Goal: Information Seeking & Learning: Learn about a topic

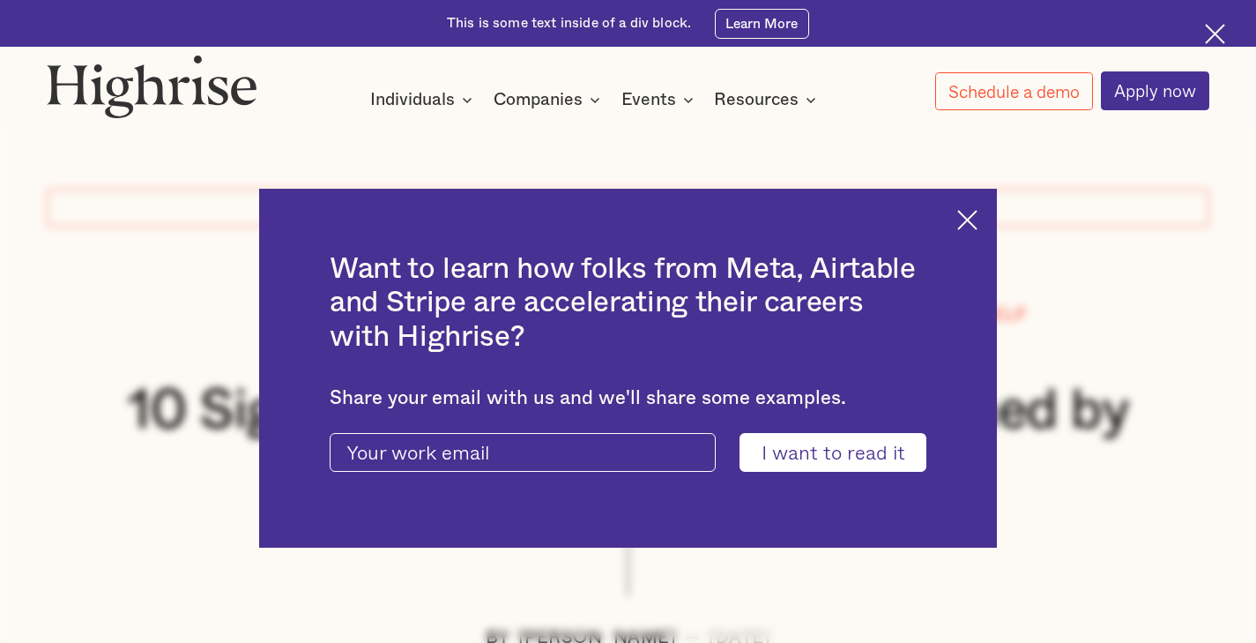
click at [976, 212] on img at bounding box center [967, 220] width 20 height 20
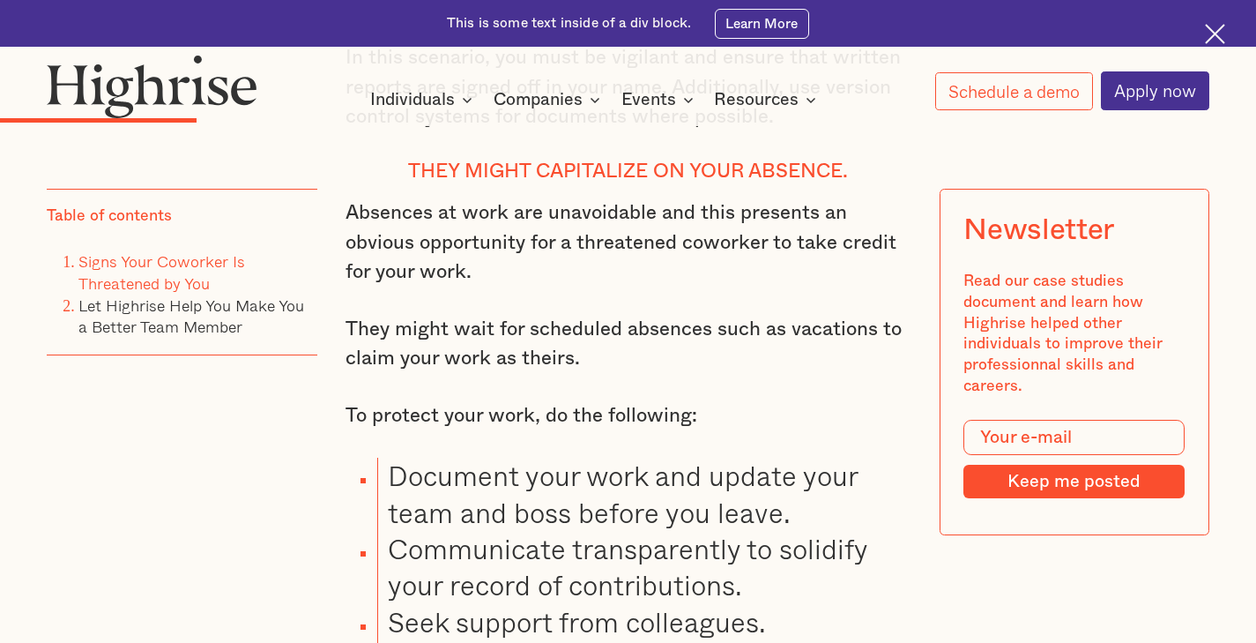
scroll to position [3728, 0]
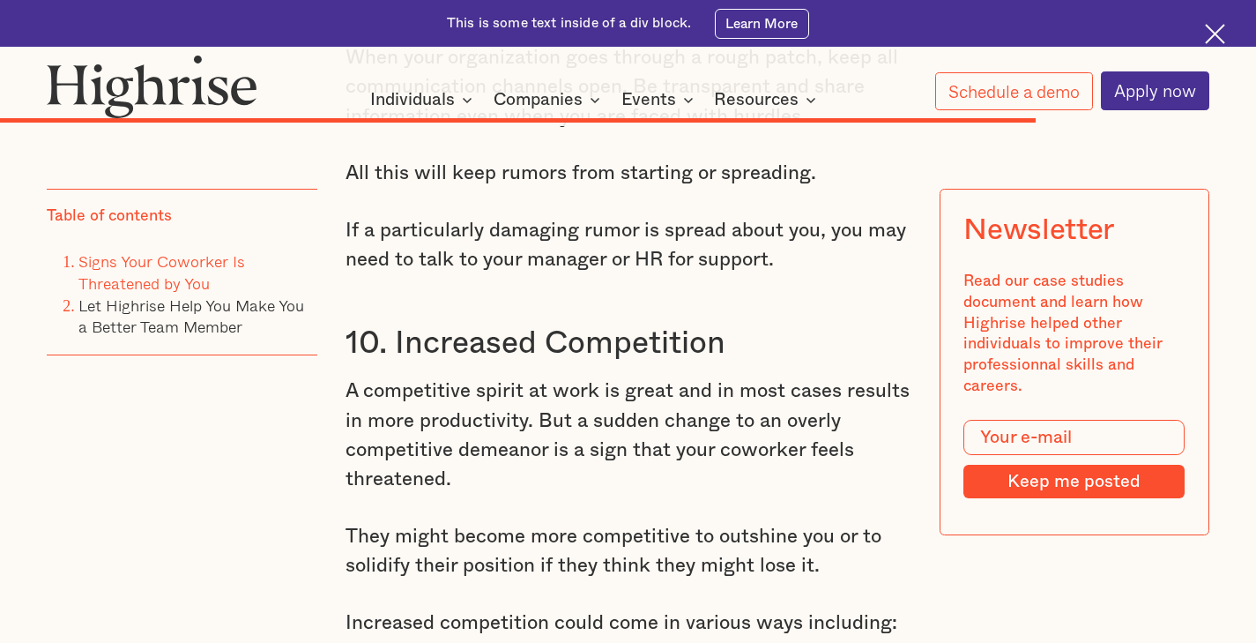
scroll to position [14551, 0]
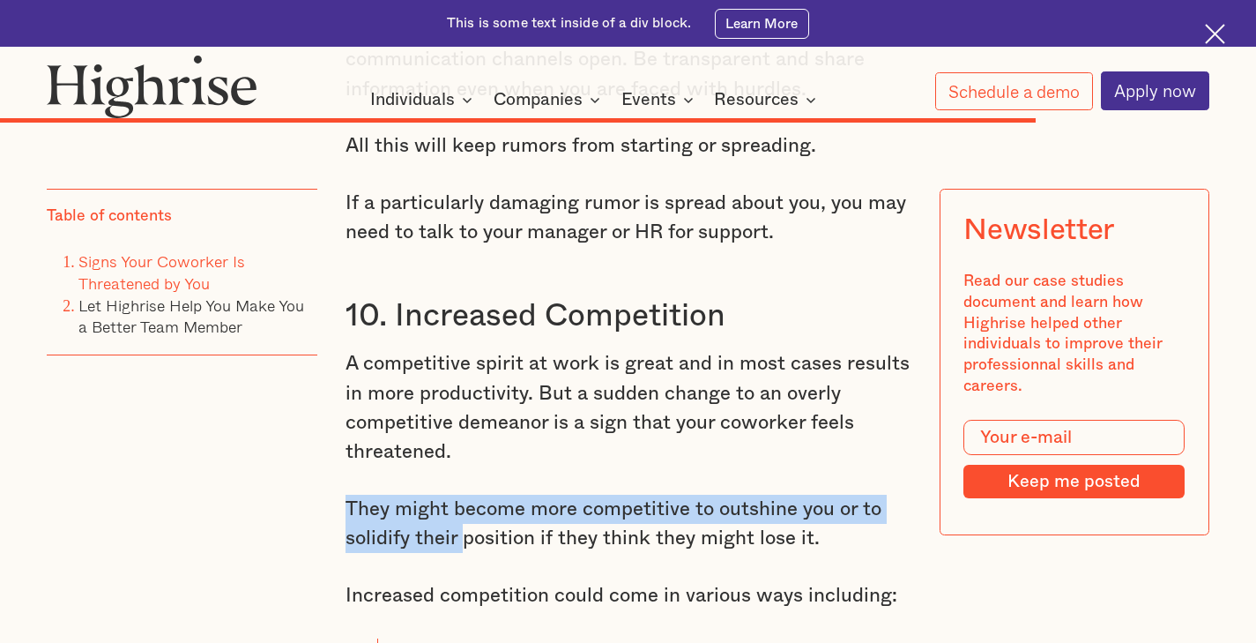
drag, startPoint x: 408, startPoint y: 366, endPoint x: 460, endPoint y: 406, distance: 65.4
click at [460, 495] on p "They might become more competitive to outshine you or to solidify their positio…" at bounding box center [628, 524] width 564 height 59
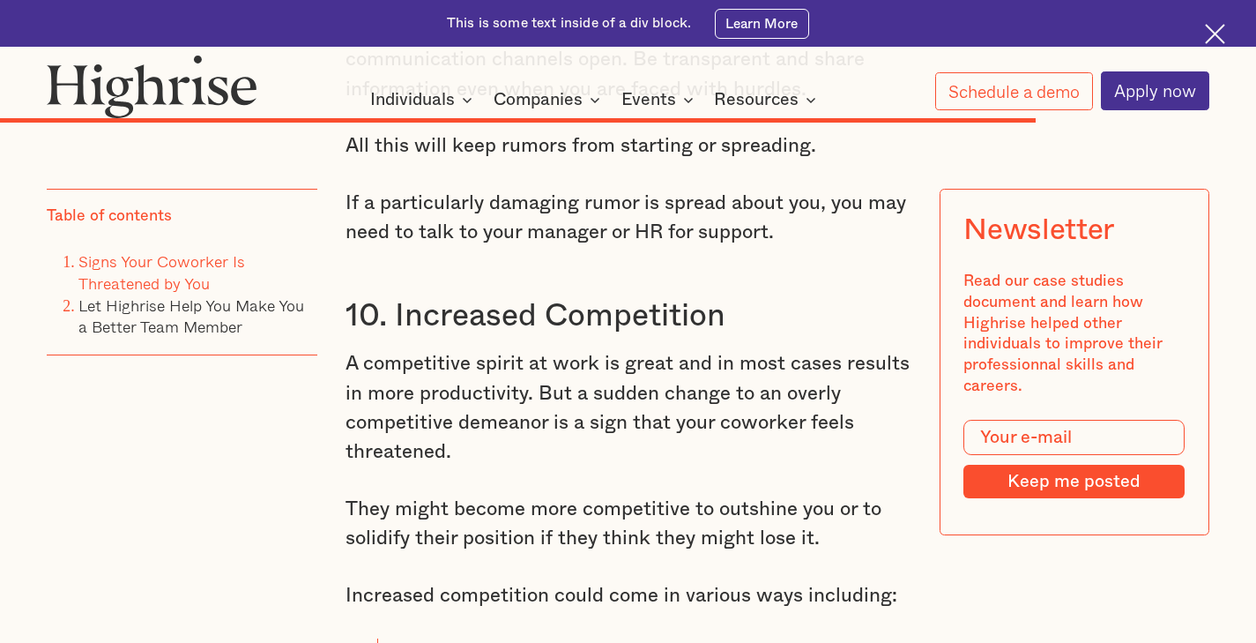
drag, startPoint x: 434, startPoint y: 399, endPoint x: 441, endPoint y: 413, distance: 15.8
click at [441, 495] on p "They might become more competitive to outshine you or to solidify their positio…" at bounding box center [628, 524] width 564 height 59
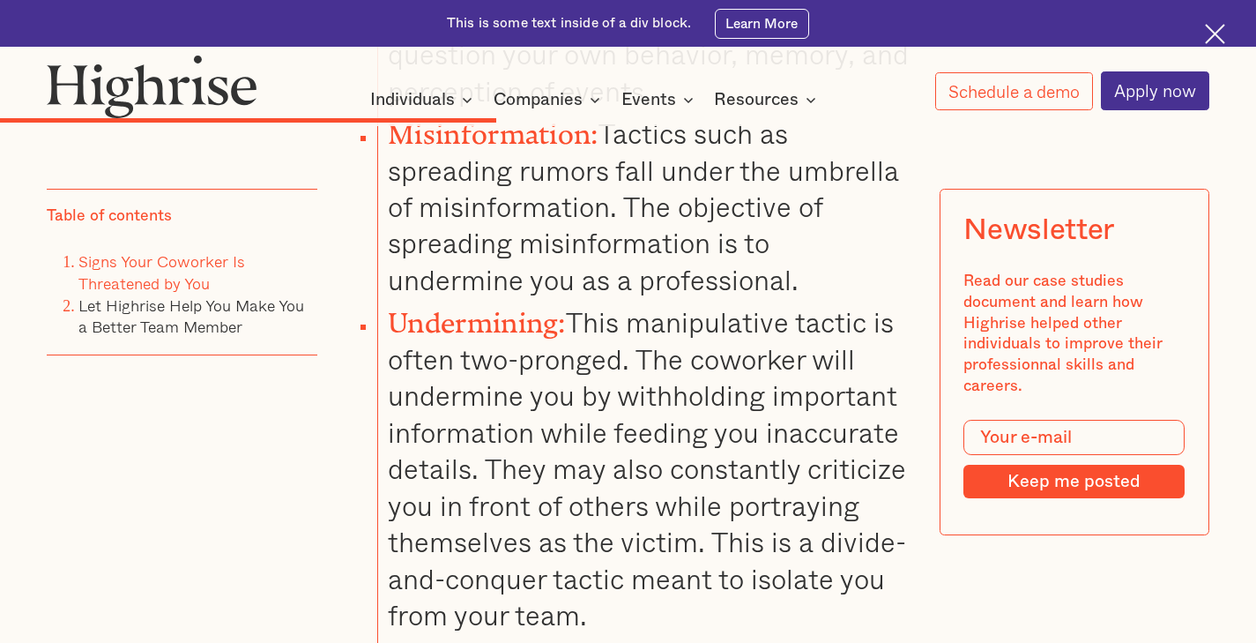
scroll to position [7669, 0]
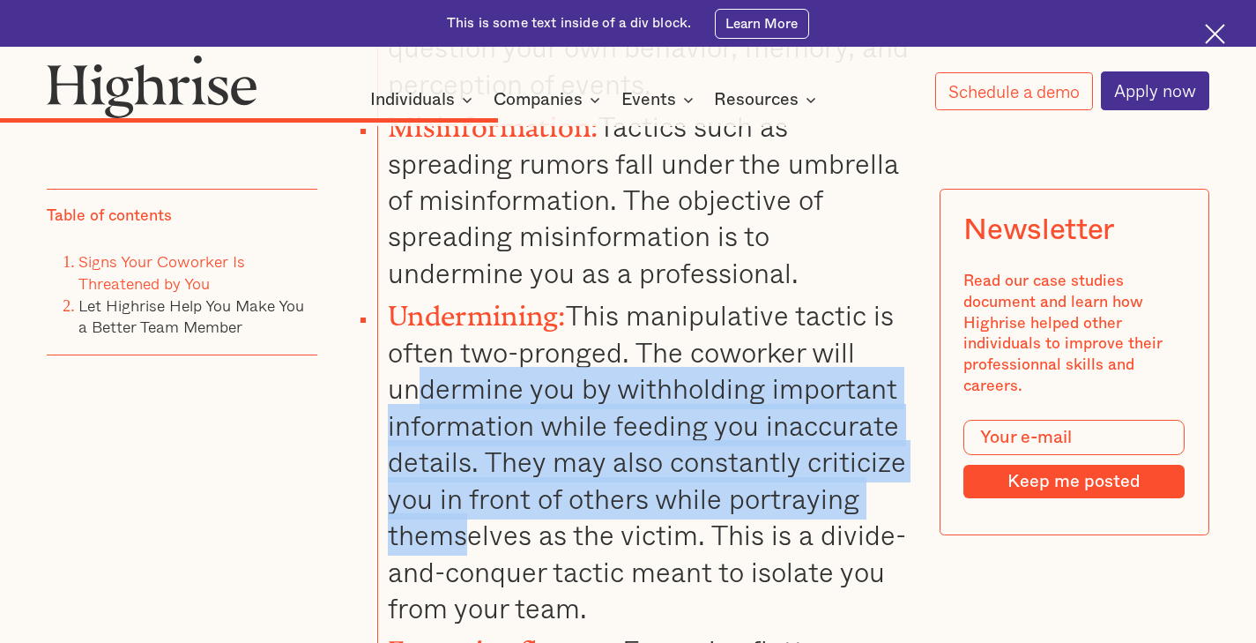
drag, startPoint x: 421, startPoint y: 314, endPoint x: 470, endPoint y: 468, distance: 161.7
click at [470, 468] on li "Undermining: This manipulative tactic is often two-pronged. The coworker will u…" at bounding box center [643, 458] width 533 height 335
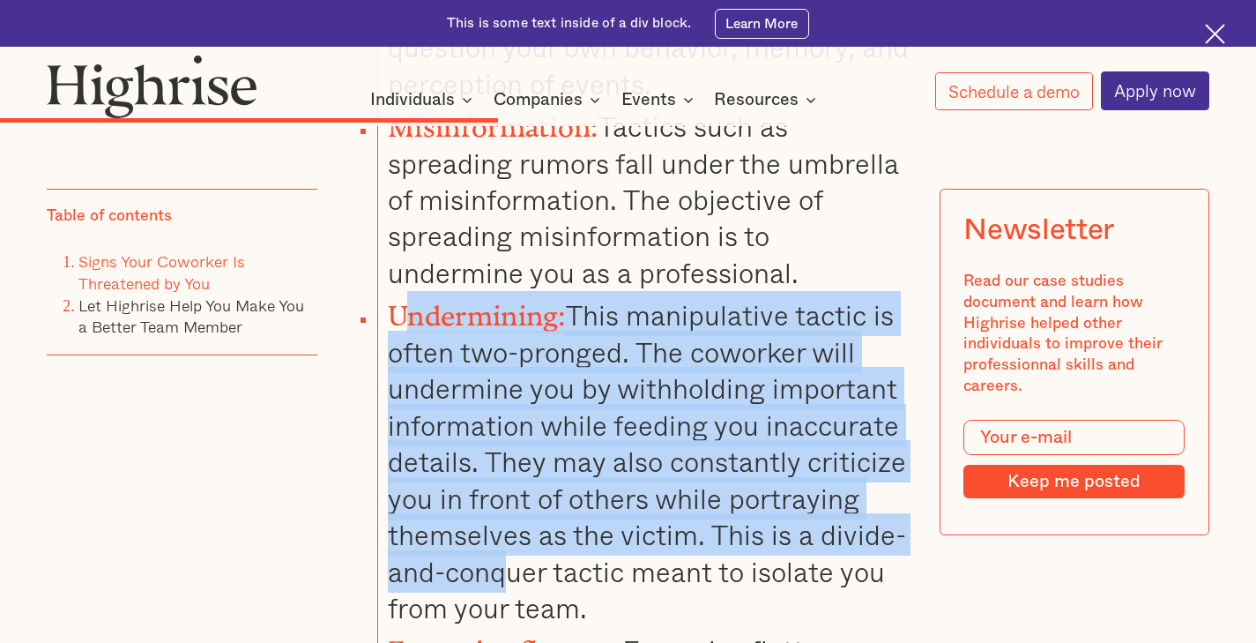
drag, startPoint x: 401, startPoint y: 249, endPoint x: 502, endPoint y: 508, distance: 277.5
click at [502, 508] on li "Undermining: This manipulative tactic is often two-pronged. The coworker will u…" at bounding box center [643, 458] width 533 height 335
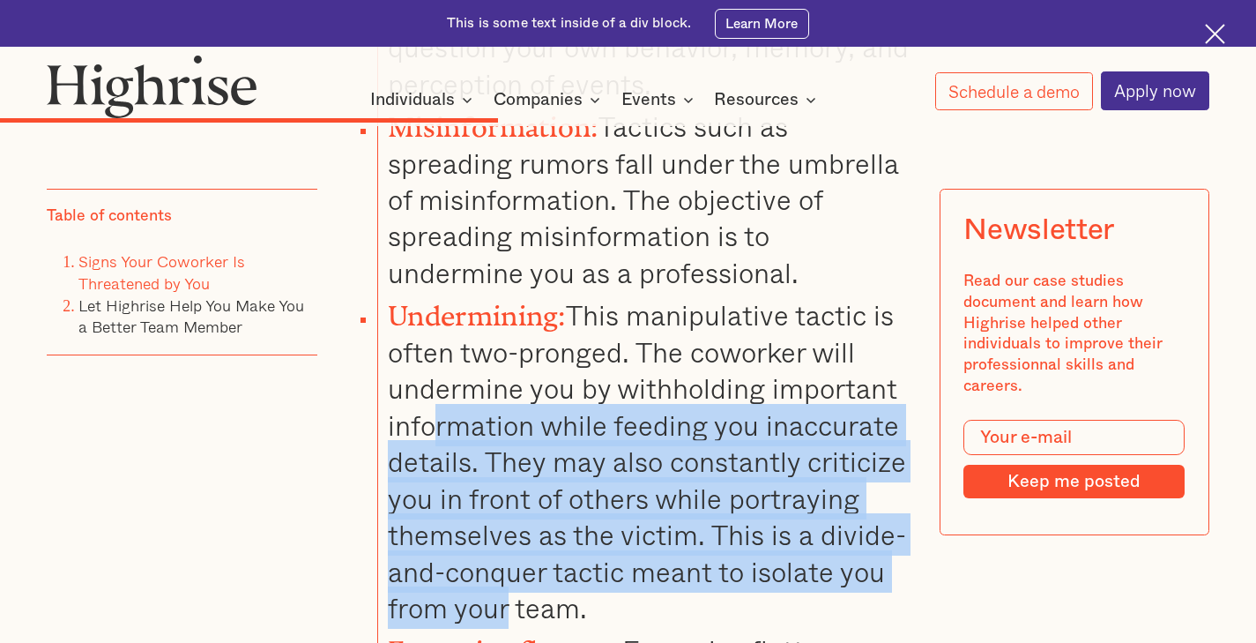
drag, startPoint x: 427, startPoint y: 342, endPoint x: 506, endPoint y: 548, distance: 221.0
click at [506, 548] on li "Undermining: This manipulative tactic is often two-pronged. The coworker will u…" at bounding box center [643, 458] width 533 height 335
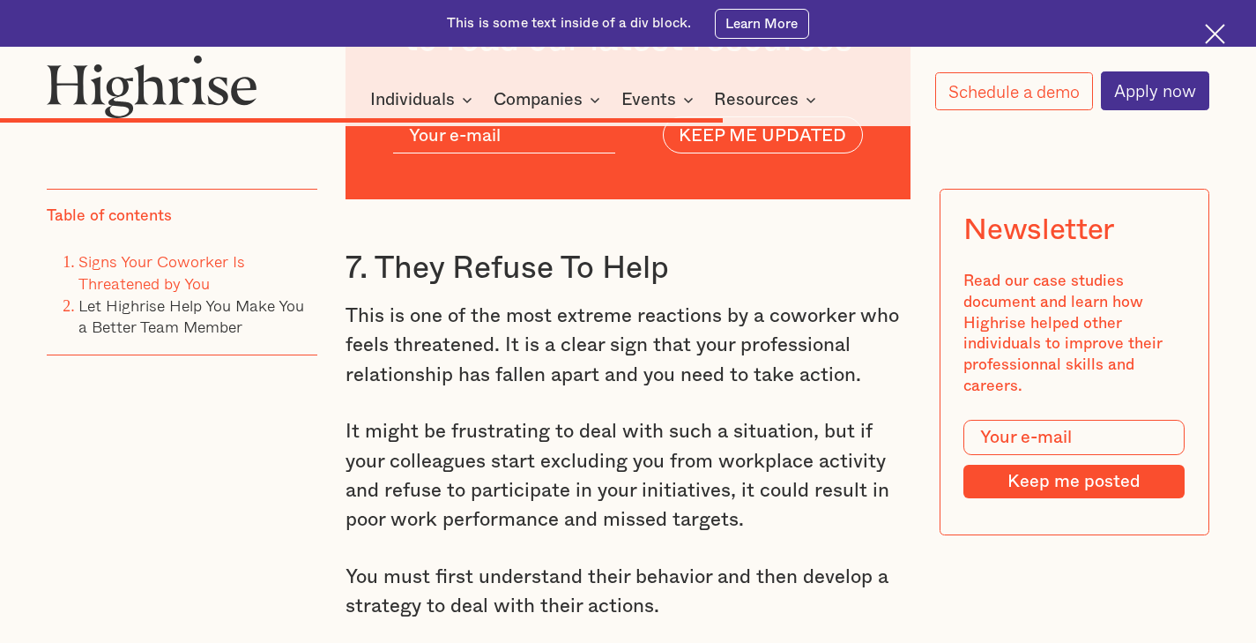
scroll to position [10438, 0]
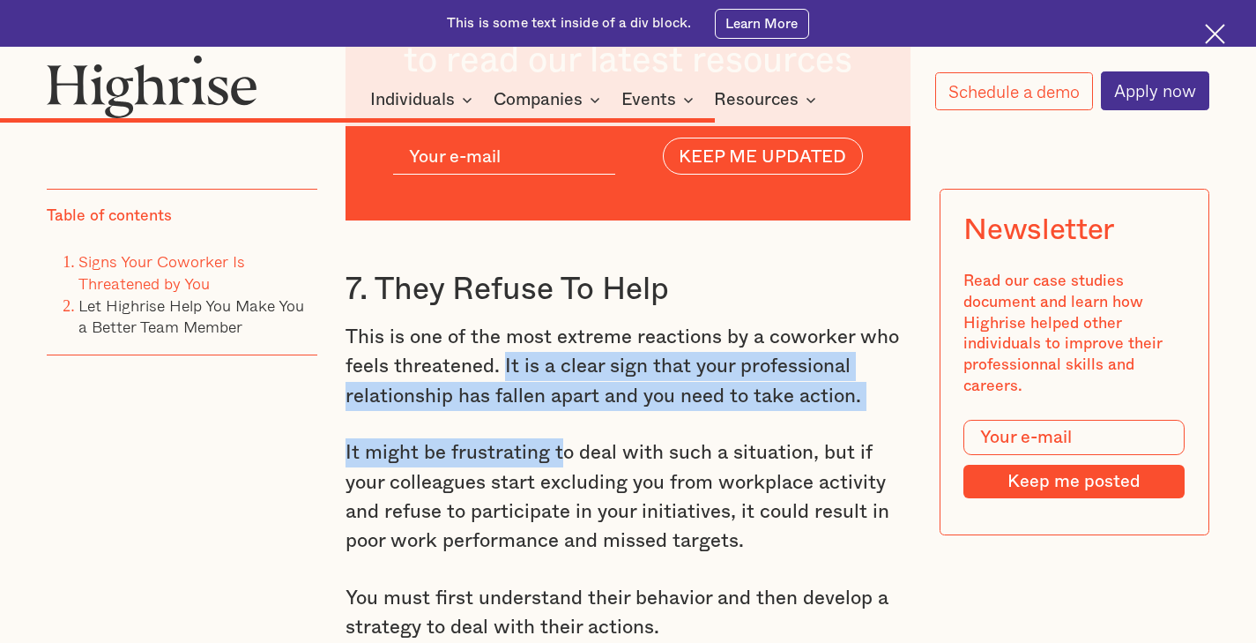
drag, startPoint x: 501, startPoint y: 258, endPoint x: 560, endPoint y: 368, distance: 125.0
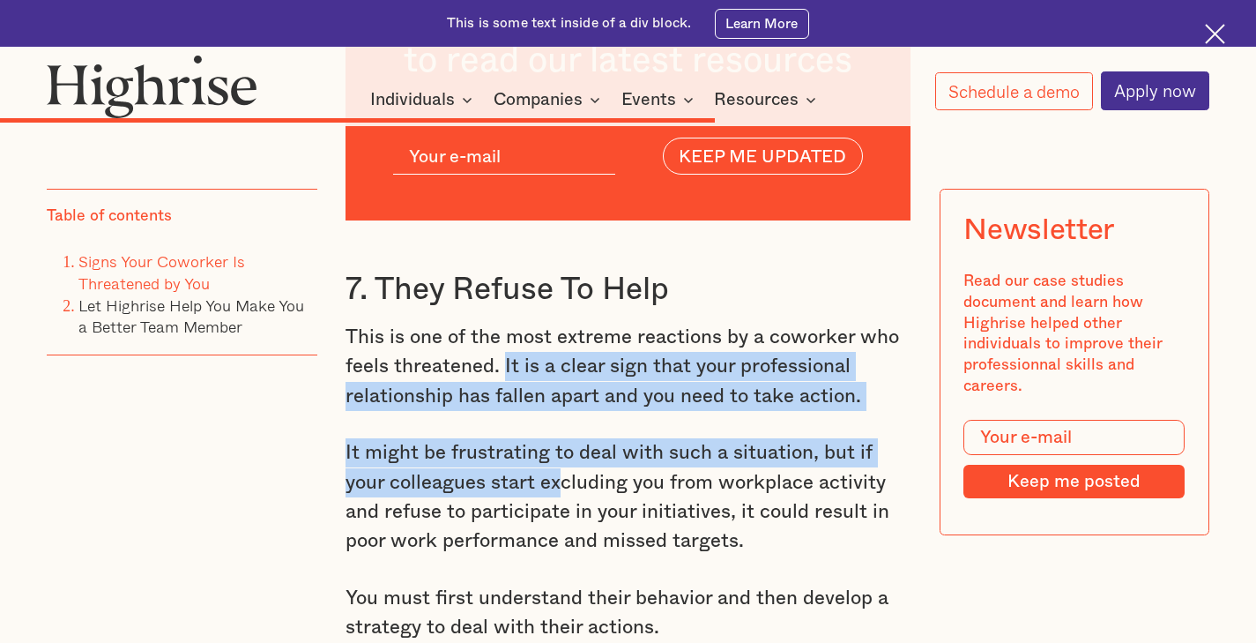
click at [560, 438] on p "It might be frustrating to deal with such a situation, but if your colleagues s…" at bounding box center [628, 497] width 564 height 118
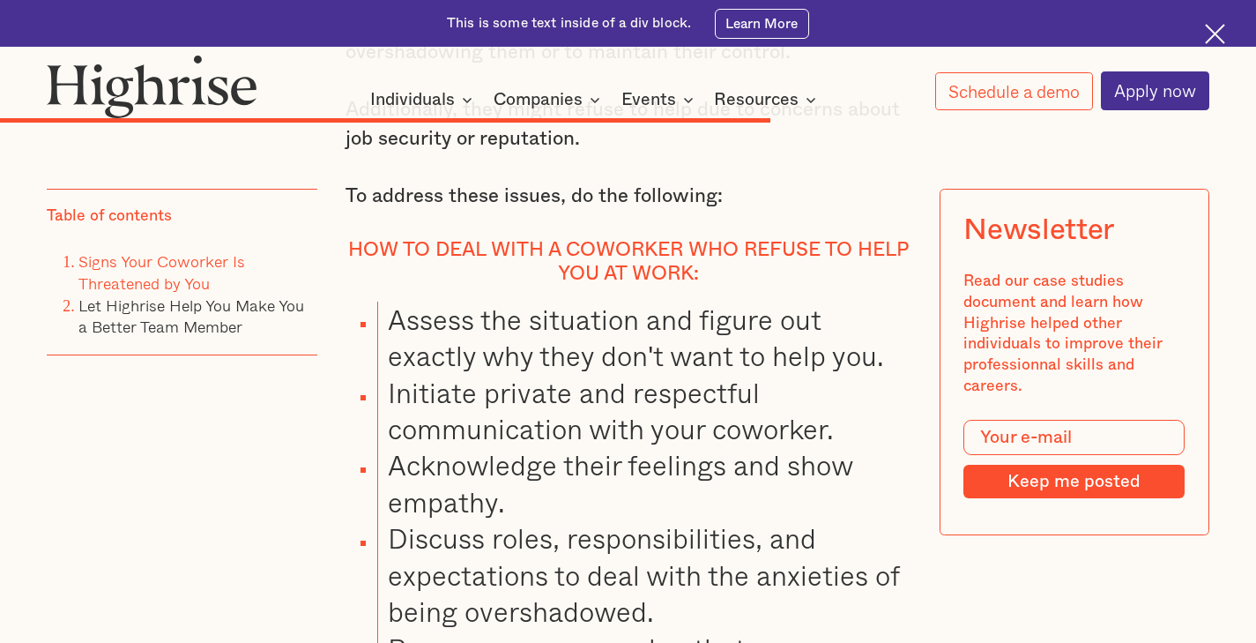
scroll to position [11102, 0]
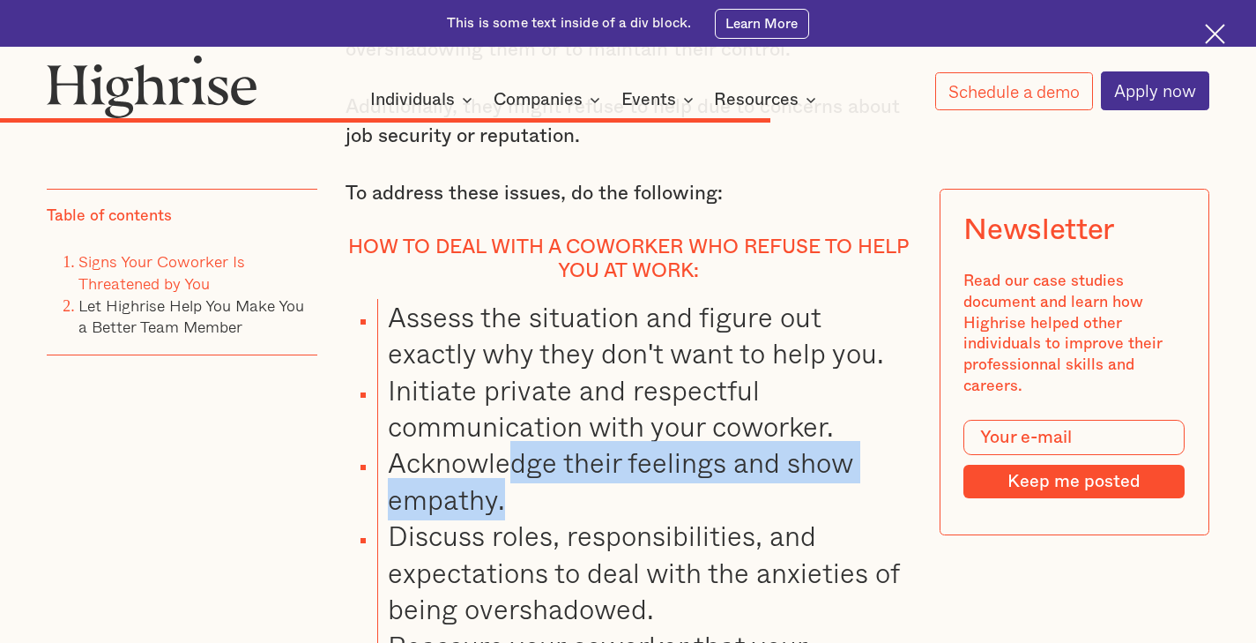
drag, startPoint x: 513, startPoint y: 345, endPoint x: 525, endPoint y: 397, distance: 53.3
click at [525, 444] on li "Acknowledge their feelings and show empathy." at bounding box center [643, 480] width 533 height 73
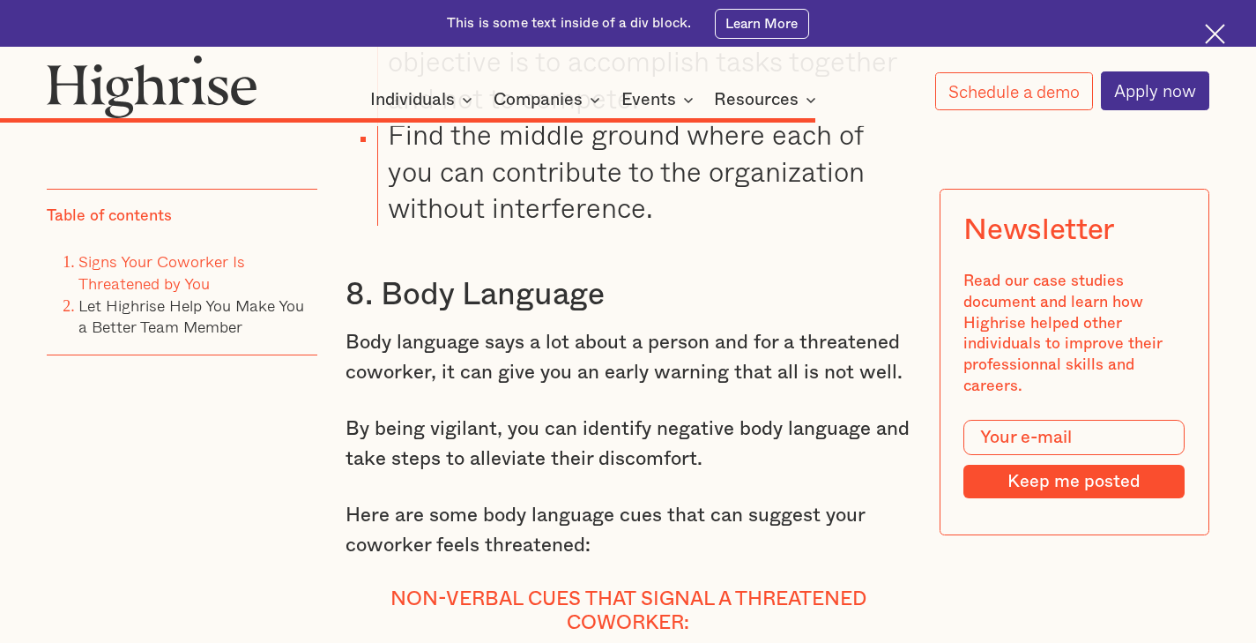
scroll to position [11732, 0]
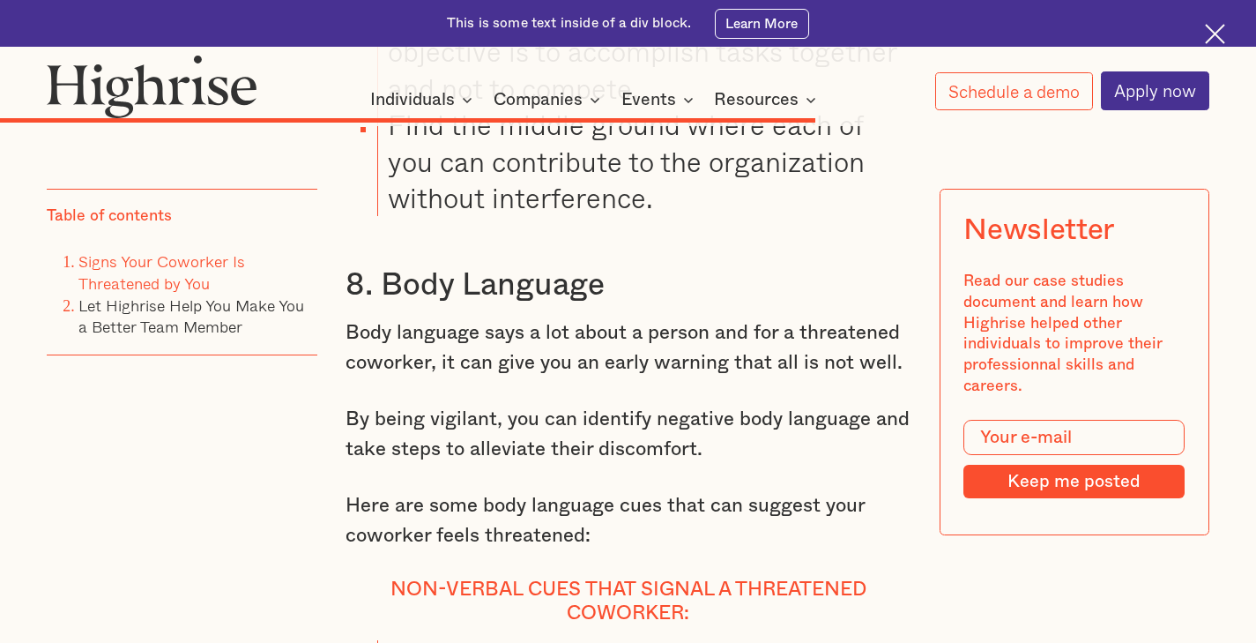
drag, startPoint x: 389, startPoint y: 368, endPoint x: 456, endPoint y: 387, distance: 69.7
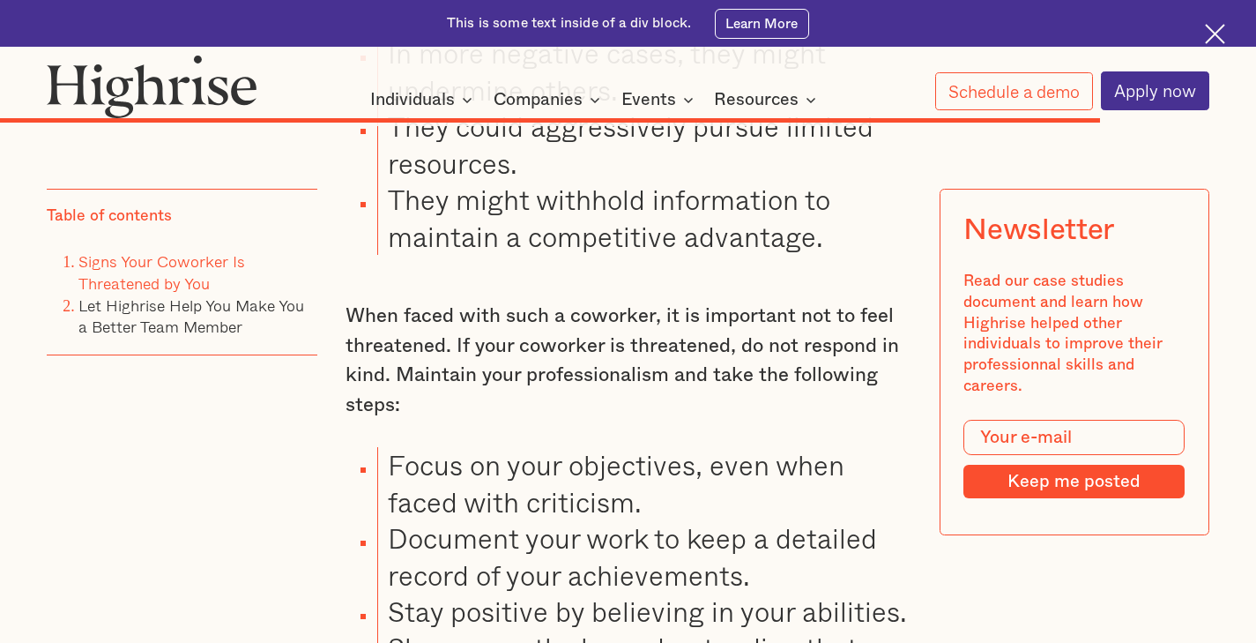
scroll to position [15374, 0]
